Goal: Obtain resource: Download file/media

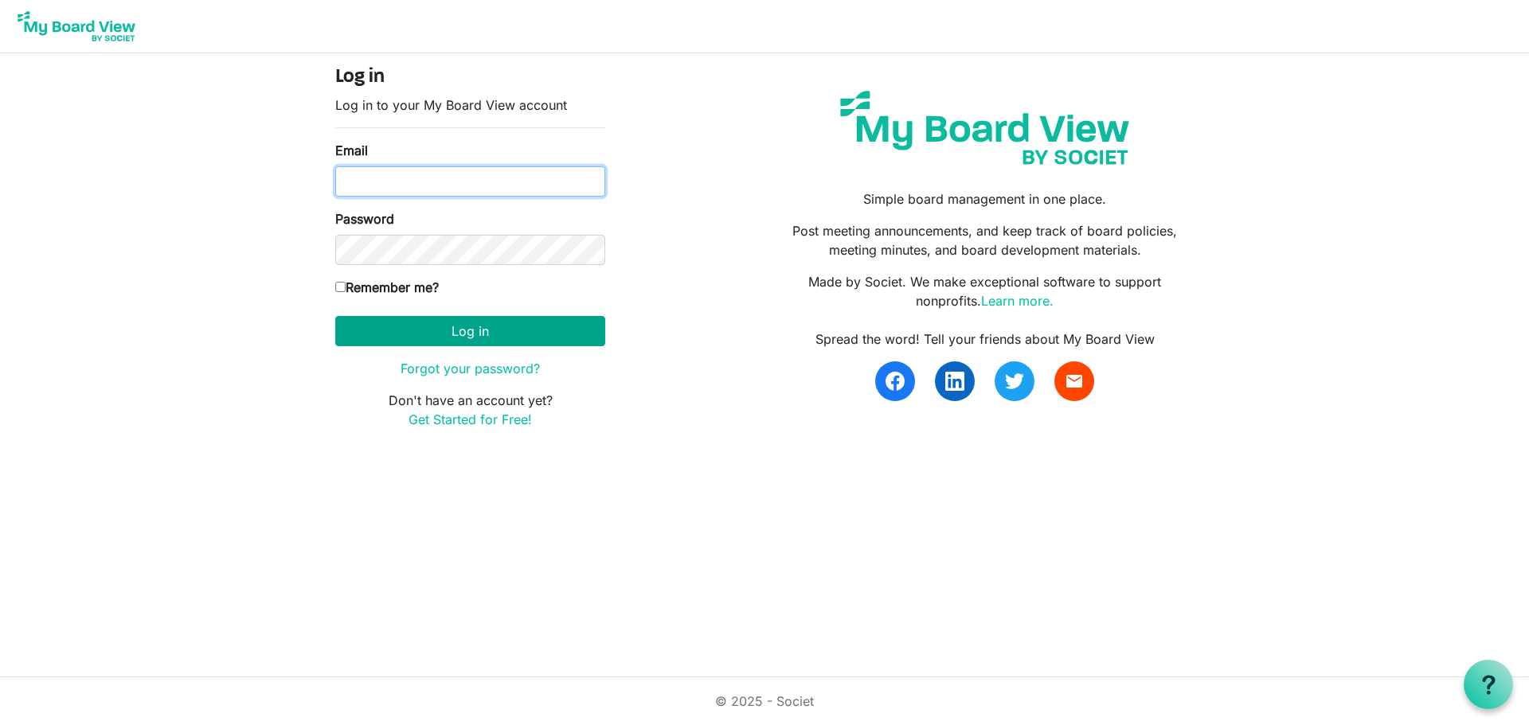
type input "[EMAIL_ADDRESS][DOMAIN_NAME]"
click at [411, 320] on button "Log in" at bounding box center [470, 331] width 270 height 30
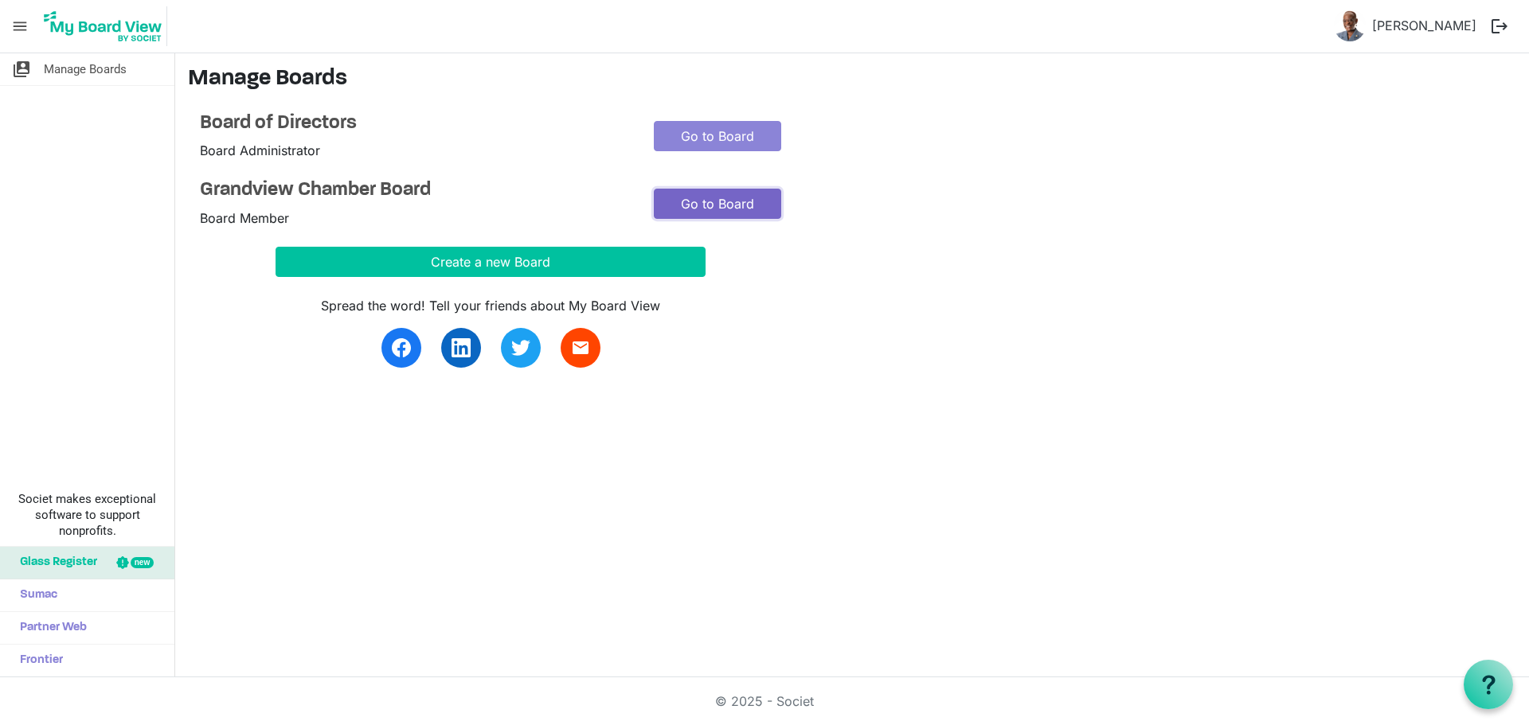
click at [717, 198] on link "Go to Board" at bounding box center [717, 204] width 127 height 30
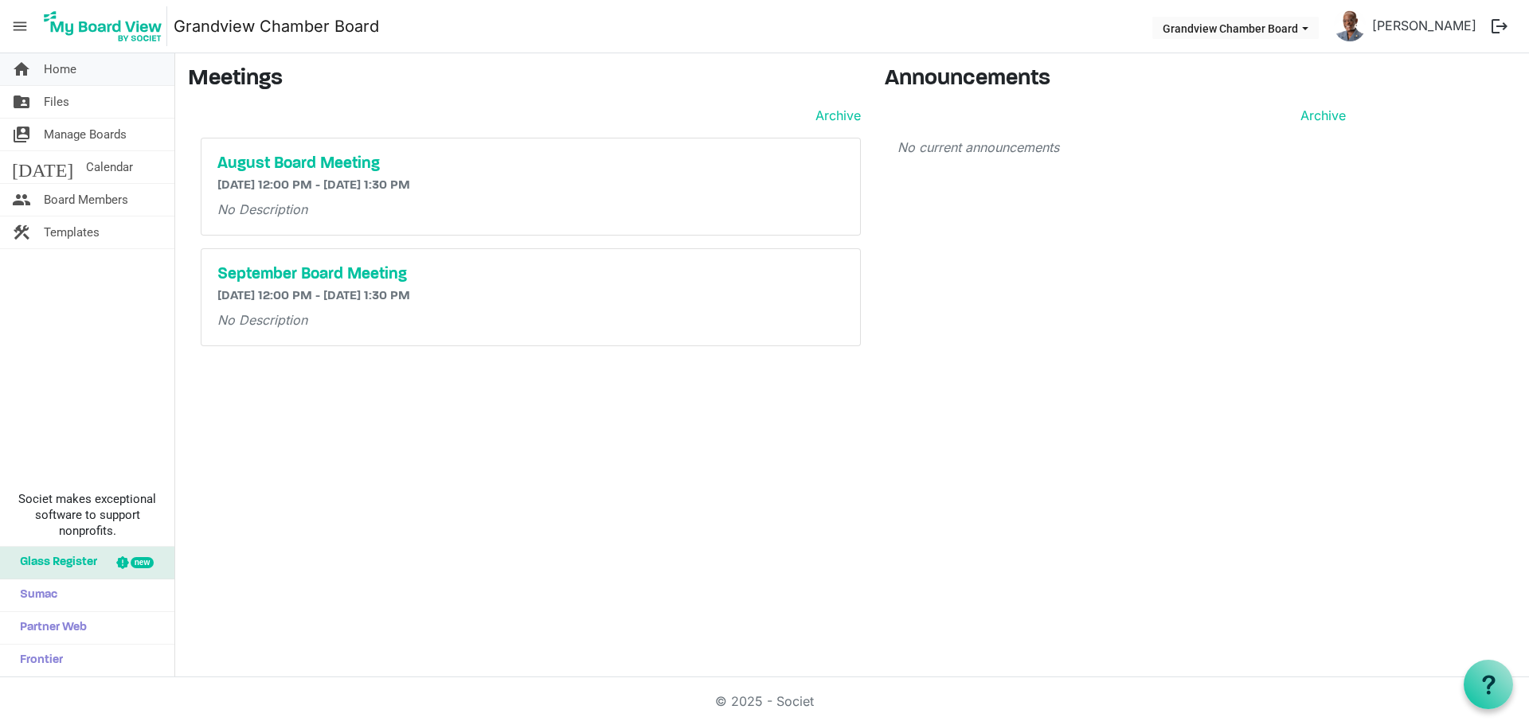
click at [69, 69] on span "Home" at bounding box center [60, 69] width 33 height 32
click at [1452, 25] on link "Sandra Jones" at bounding box center [1424, 26] width 117 height 32
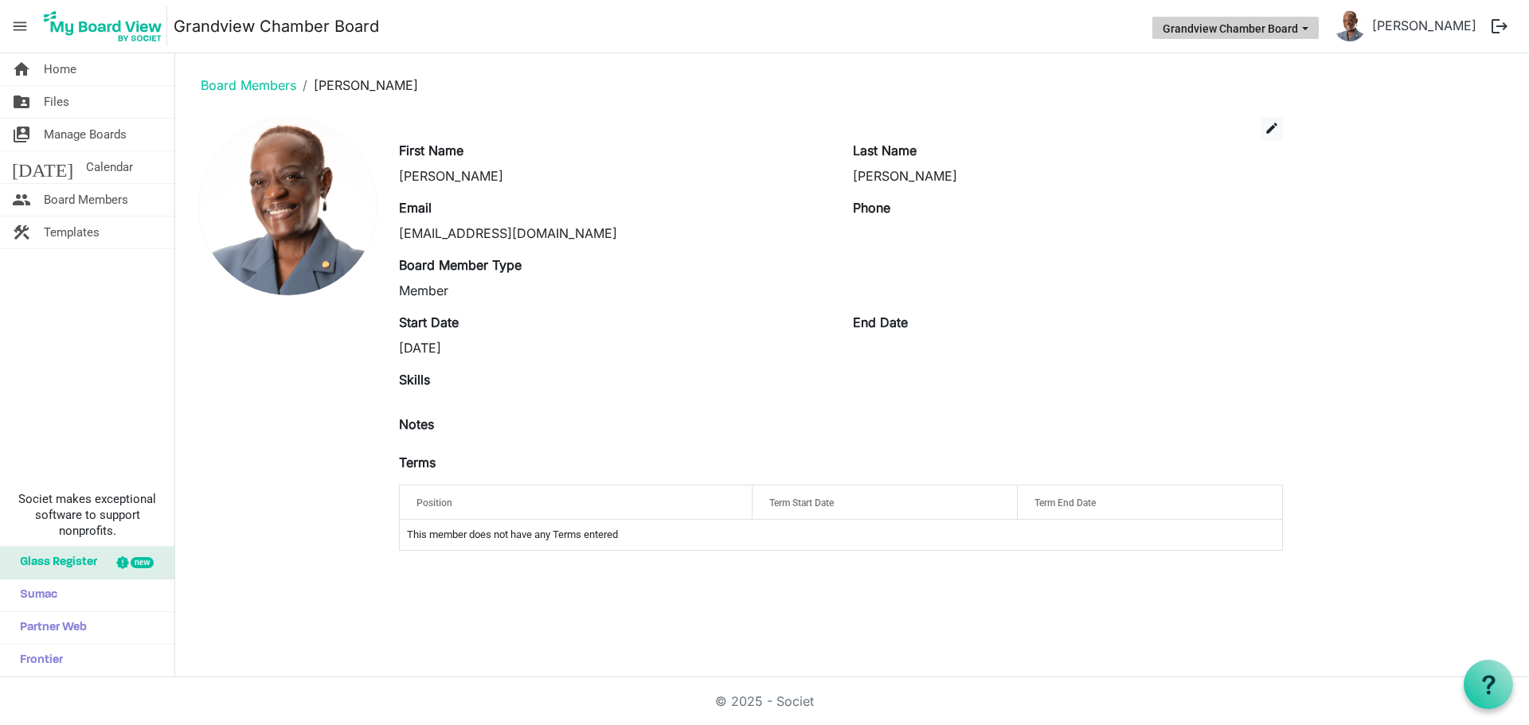
click at [1318, 22] on button "Grandview Chamber Board" at bounding box center [1235, 28] width 166 height 22
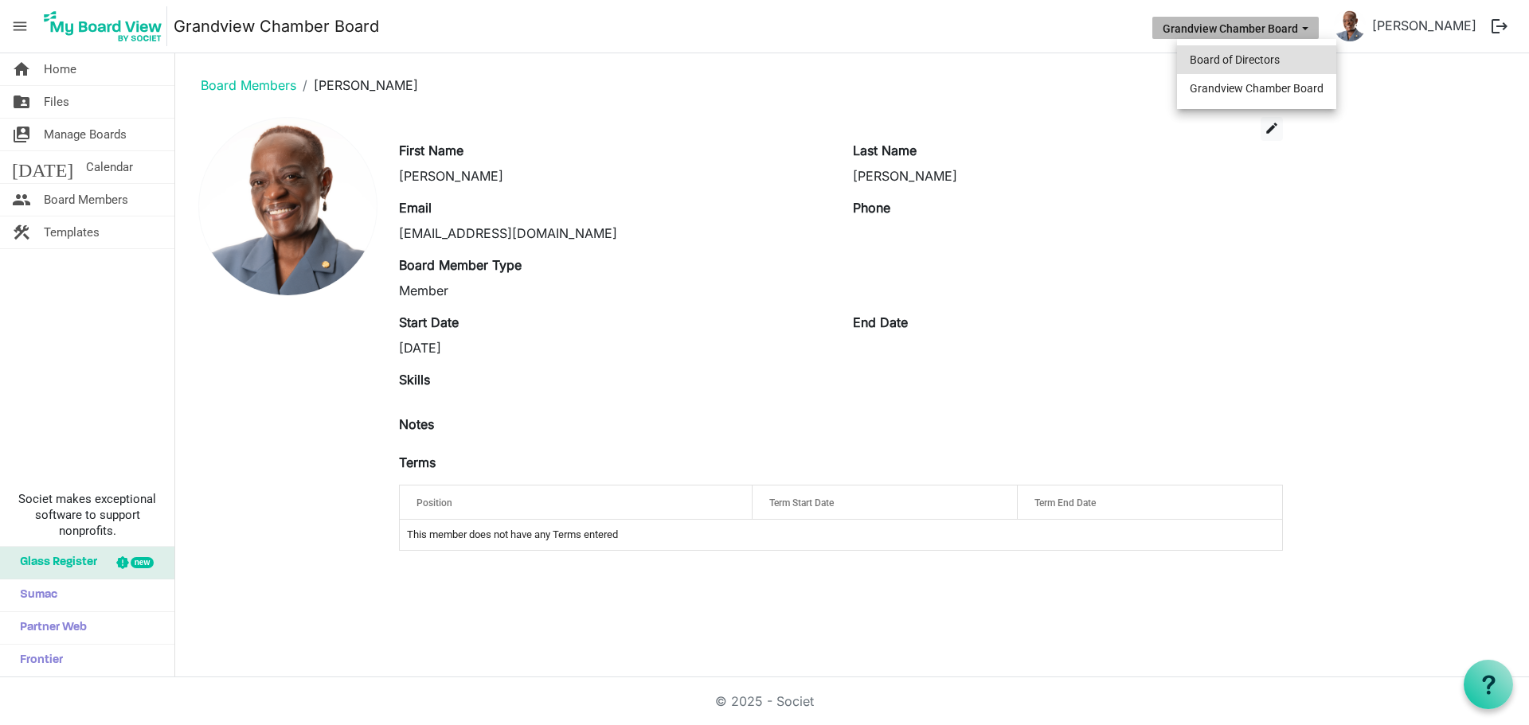
click at [1246, 53] on li "Board of Directors" at bounding box center [1256, 59] width 159 height 29
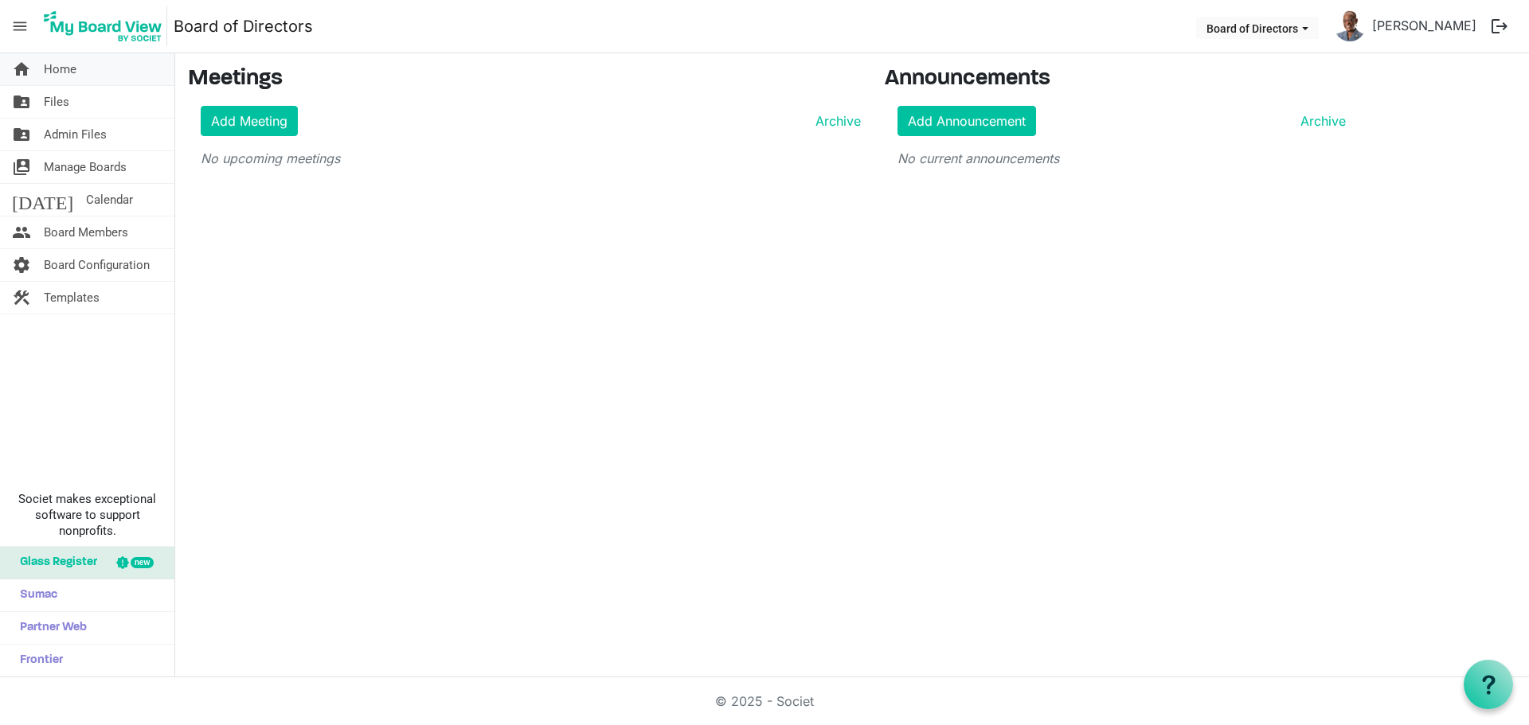
click at [72, 67] on span "Home" at bounding box center [60, 69] width 33 height 32
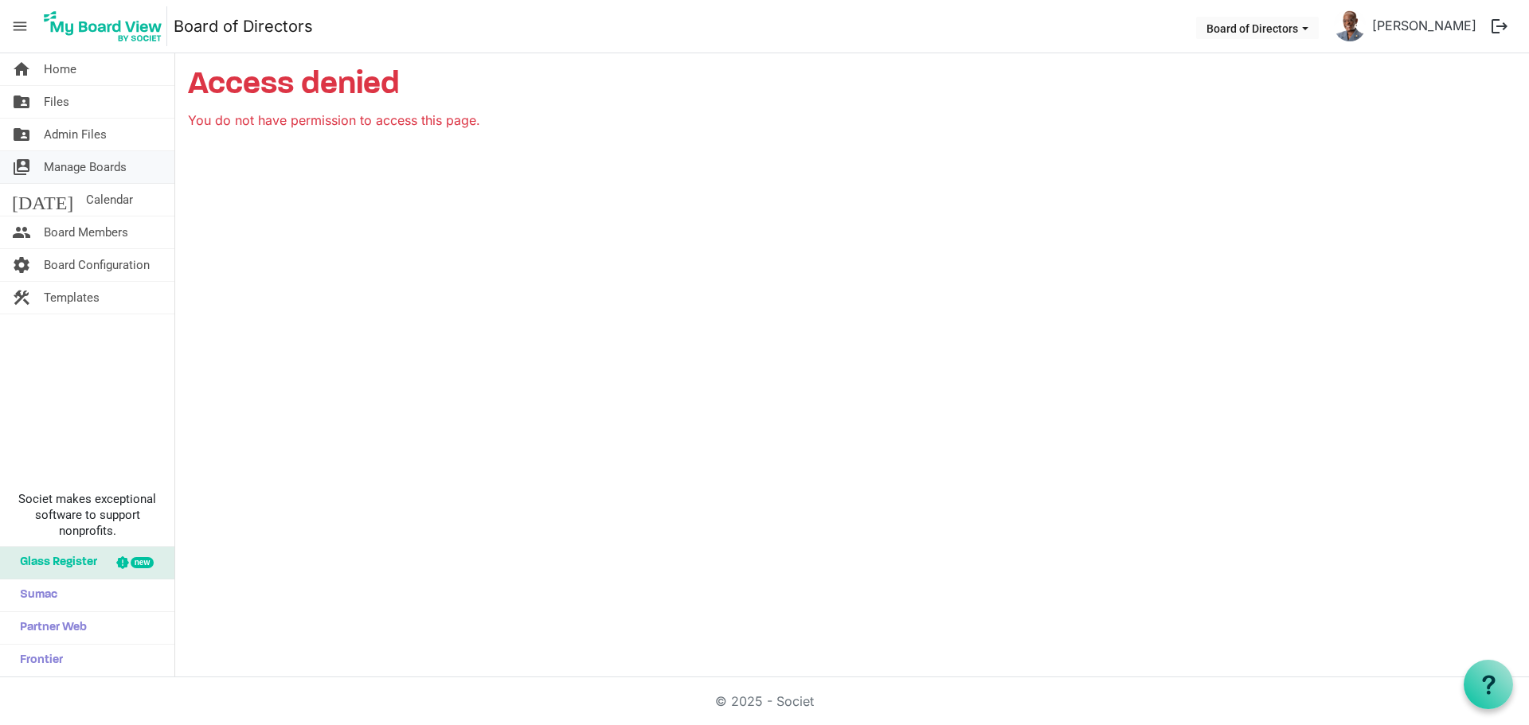
click at [96, 170] on span "Manage Boards" at bounding box center [85, 167] width 83 height 32
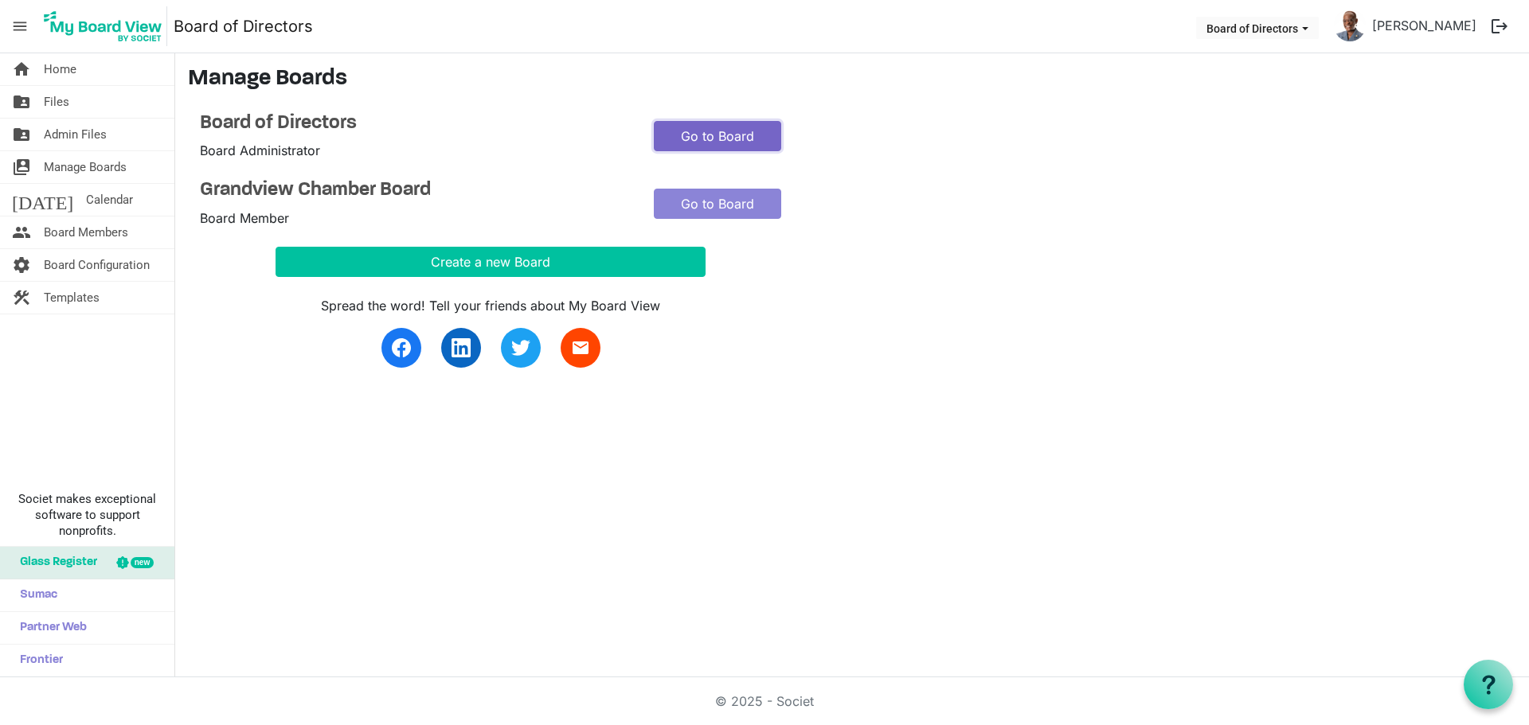
click at [741, 131] on link "Go to Board" at bounding box center [717, 136] width 127 height 30
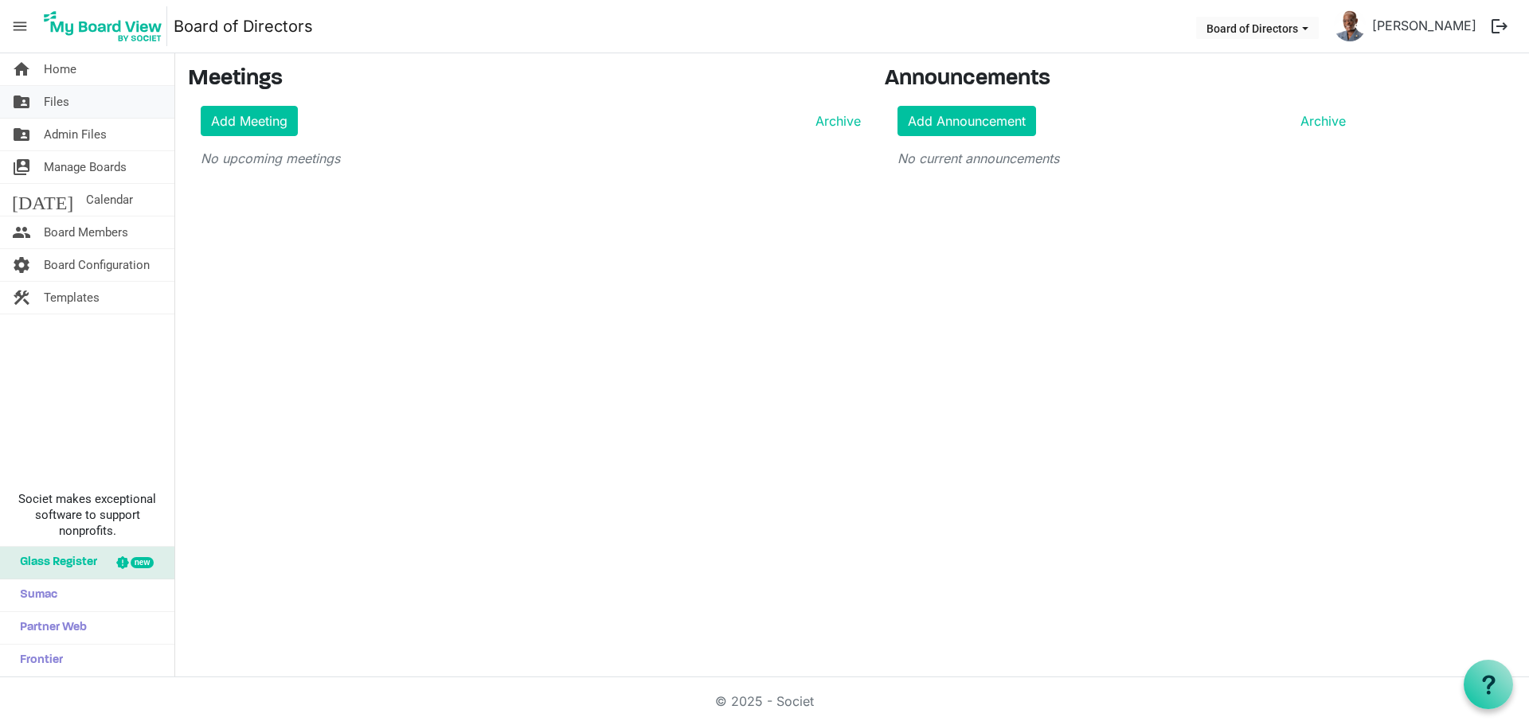
click at [49, 102] on span "Files" at bounding box center [56, 102] width 25 height 32
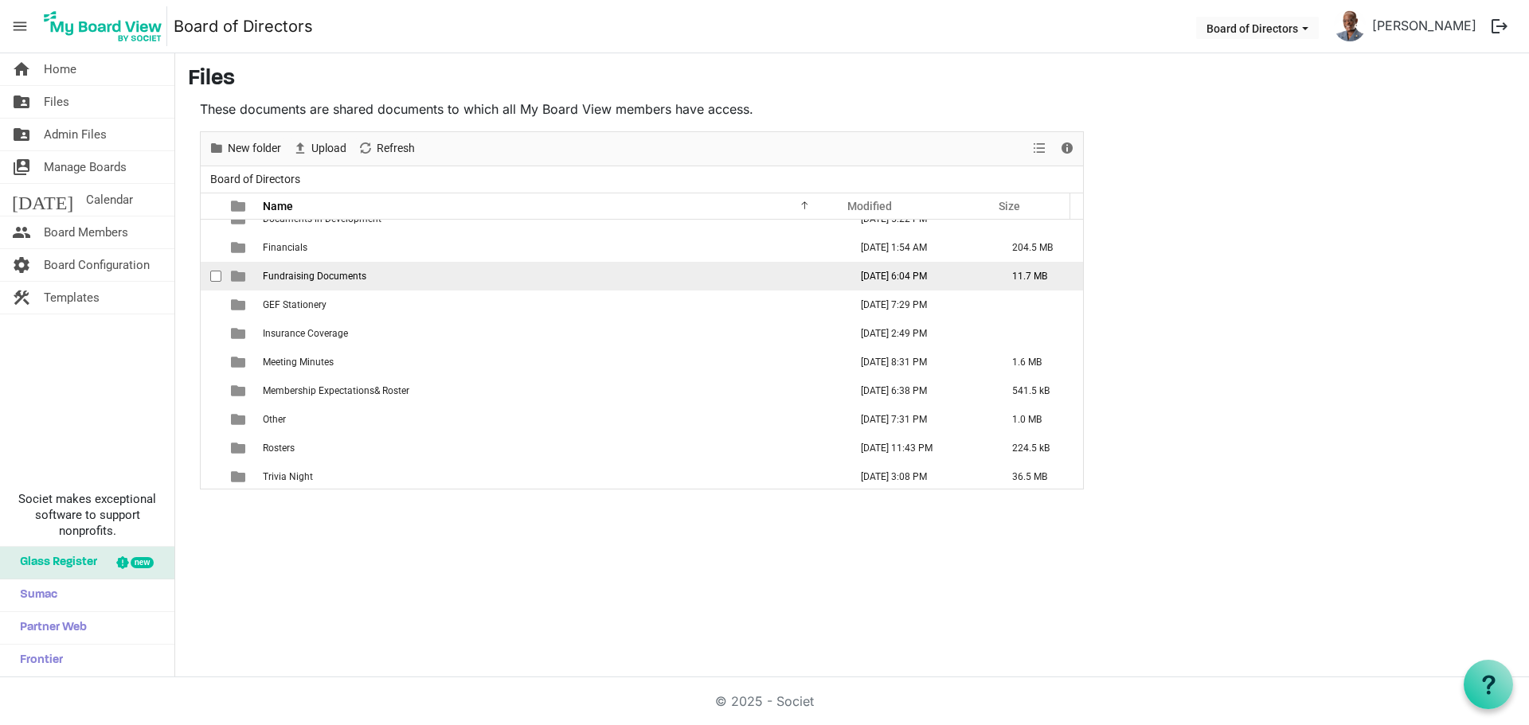
scroll to position [159, 0]
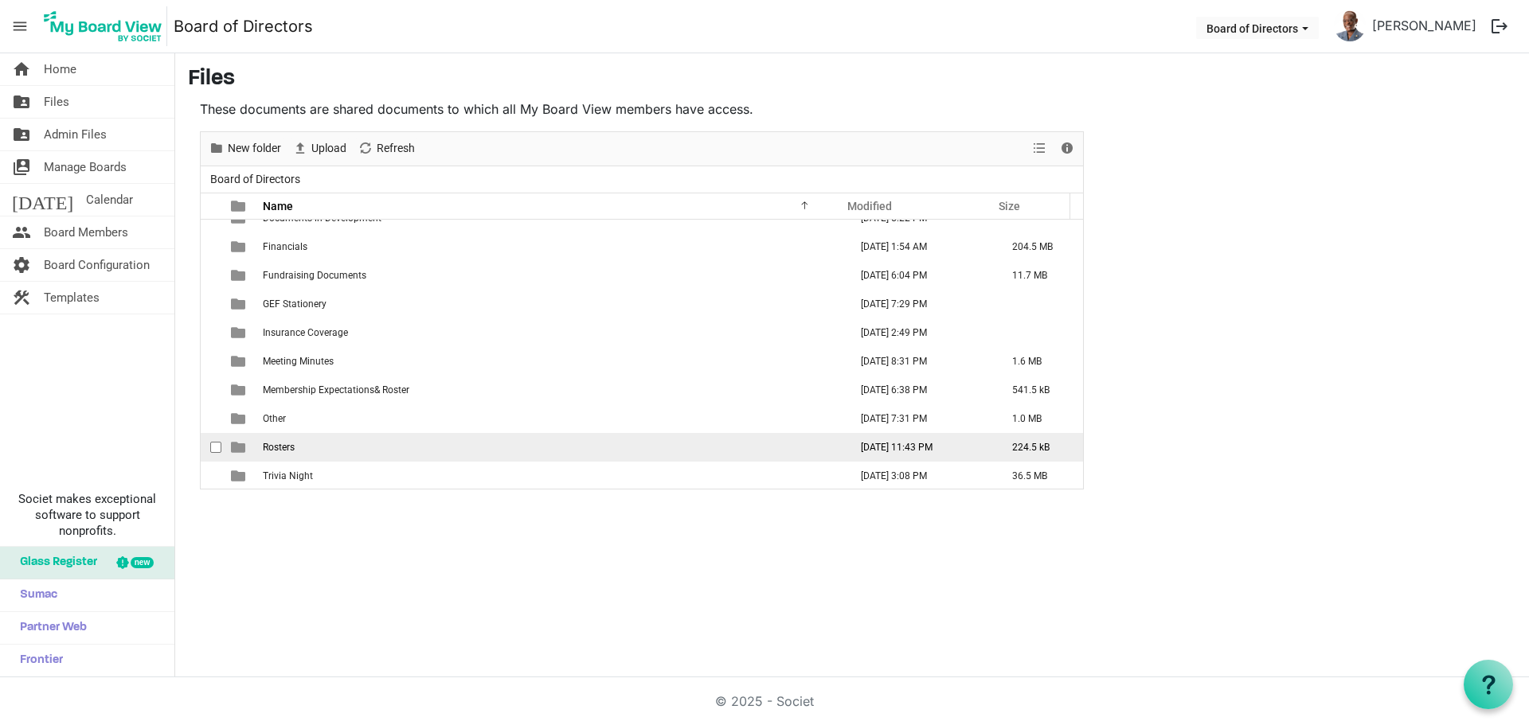
click at [295, 449] on td "Rosters" at bounding box center [551, 447] width 586 height 29
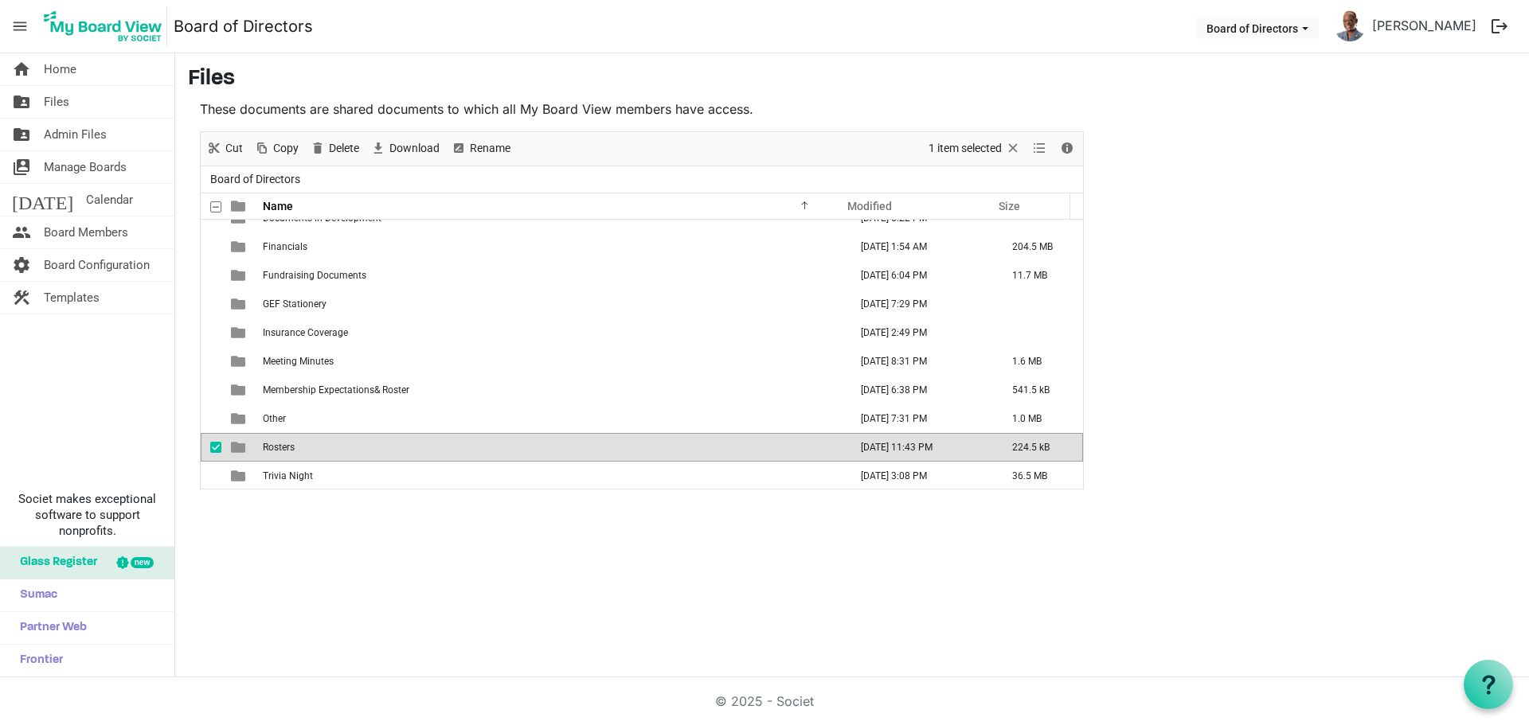
click at [295, 449] on td "Rosters" at bounding box center [551, 447] width 586 height 29
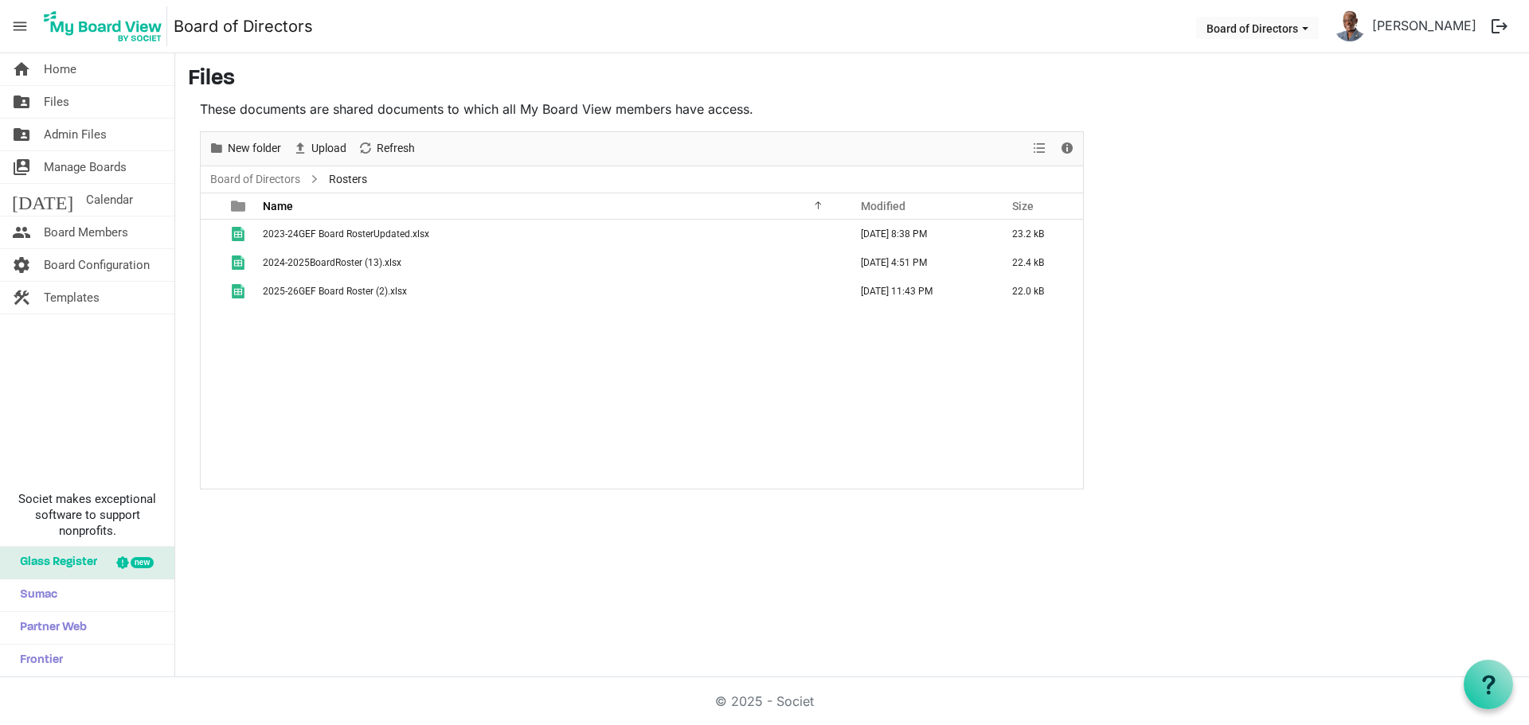
scroll to position [0, 0]
click at [339, 286] on span "2025-26GEF Board Roster (2).xlsx" at bounding box center [335, 291] width 144 height 11
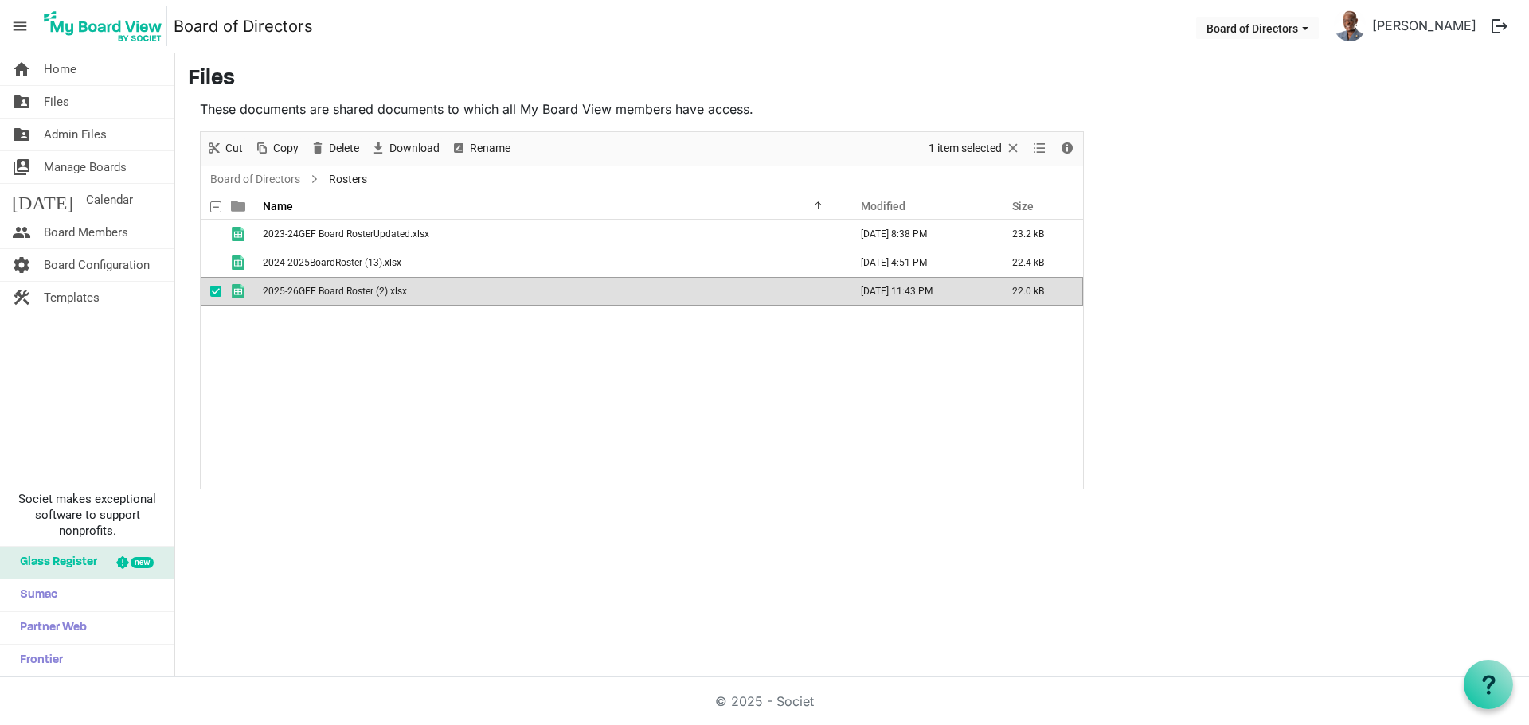
click at [339, 286] on span "2025-26GEF Board Roster (2).xlsx" at bounding box center [335, 291] width 144 height 11
